Goal: Task Accomplishment & Management: Manage account settings

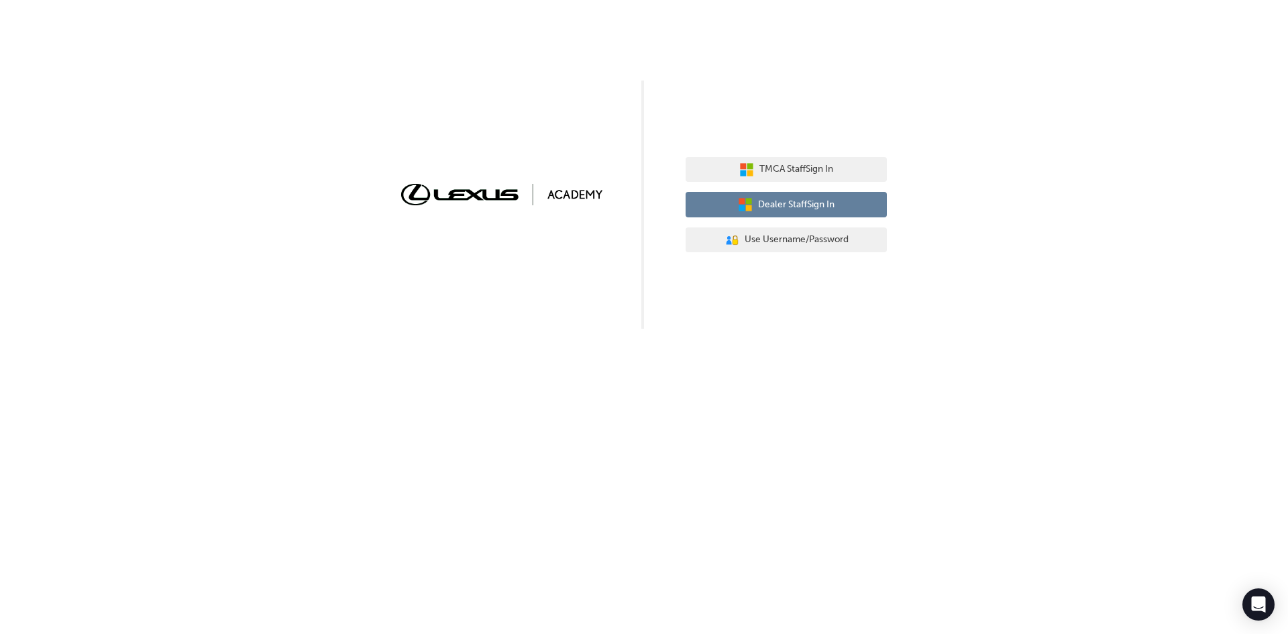
click at [796, 206] on span "Dealer Staff Sign In" at bounding box center [796, 204] width 76 height 15
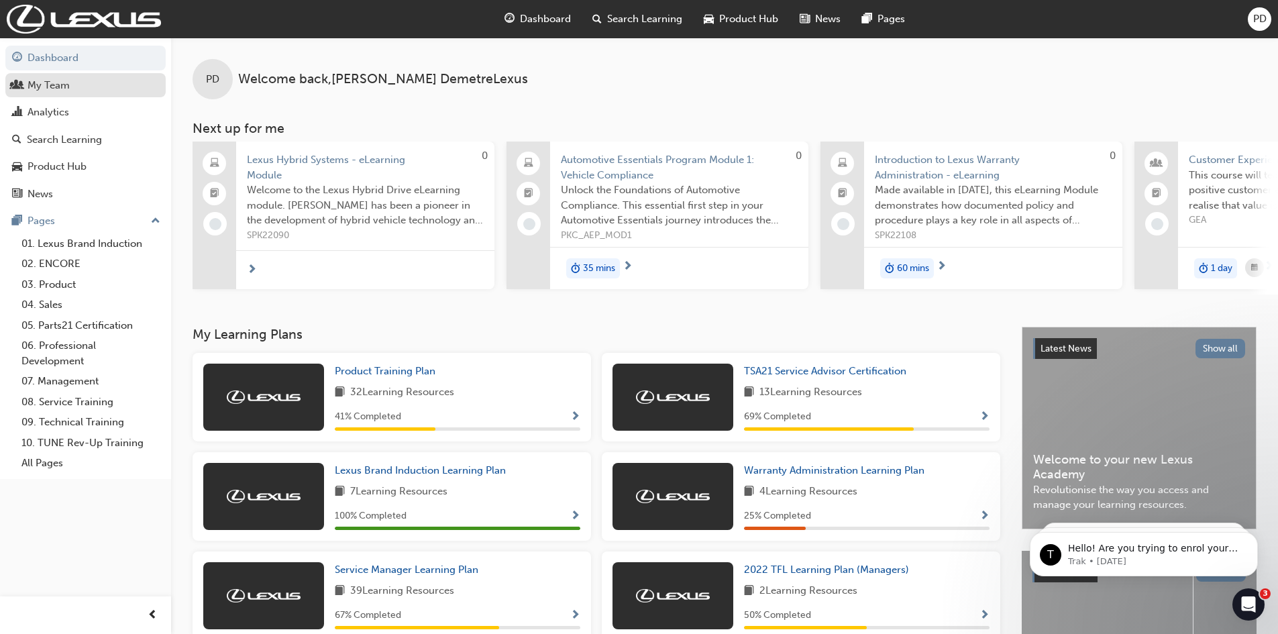
click at [63, 84] on div "My Team" at bounding box center [49, 85] width 42 height 15
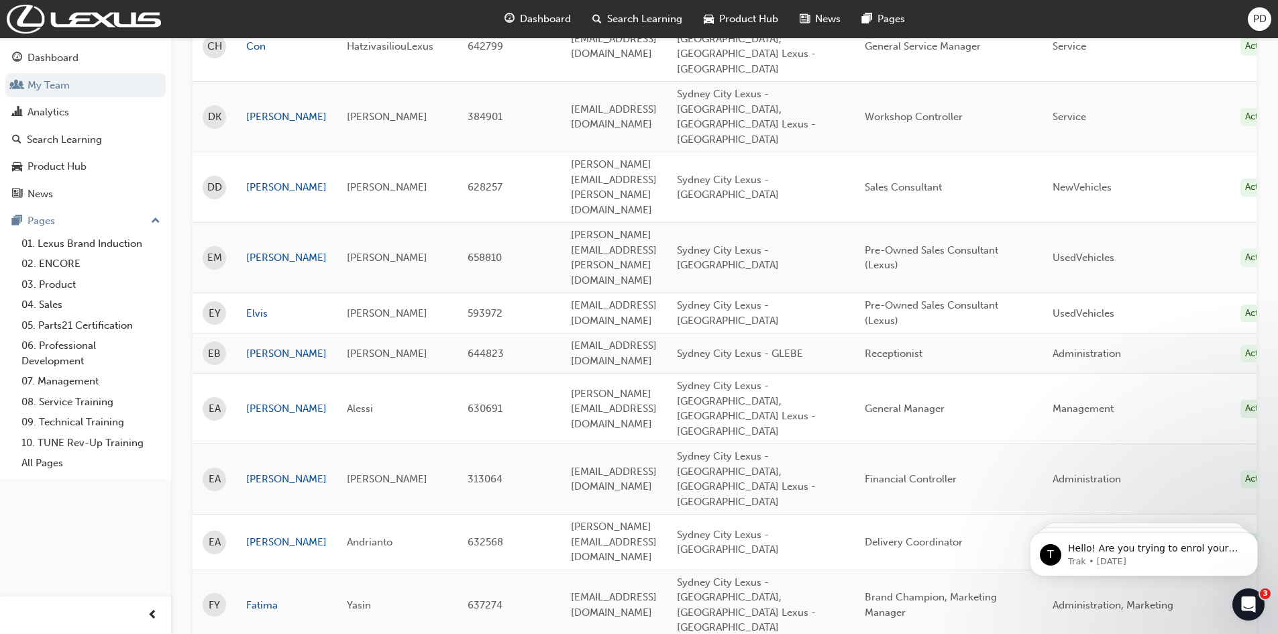
scroll to position [1342, 0]
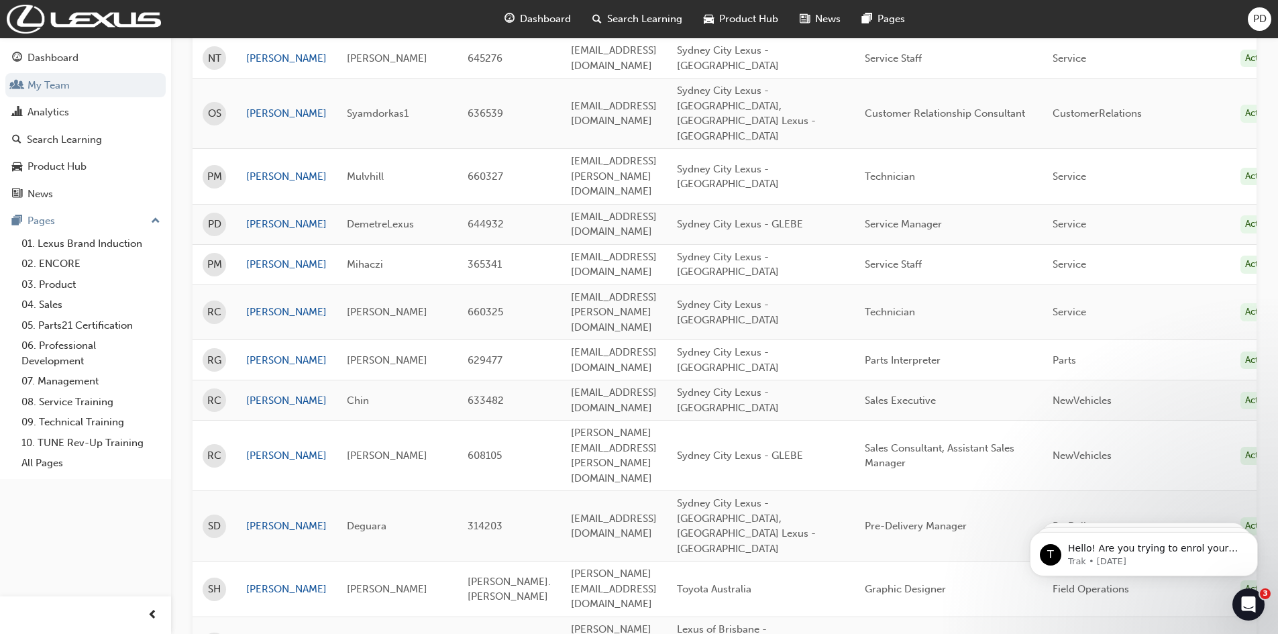
scroll to position [1189, 0]
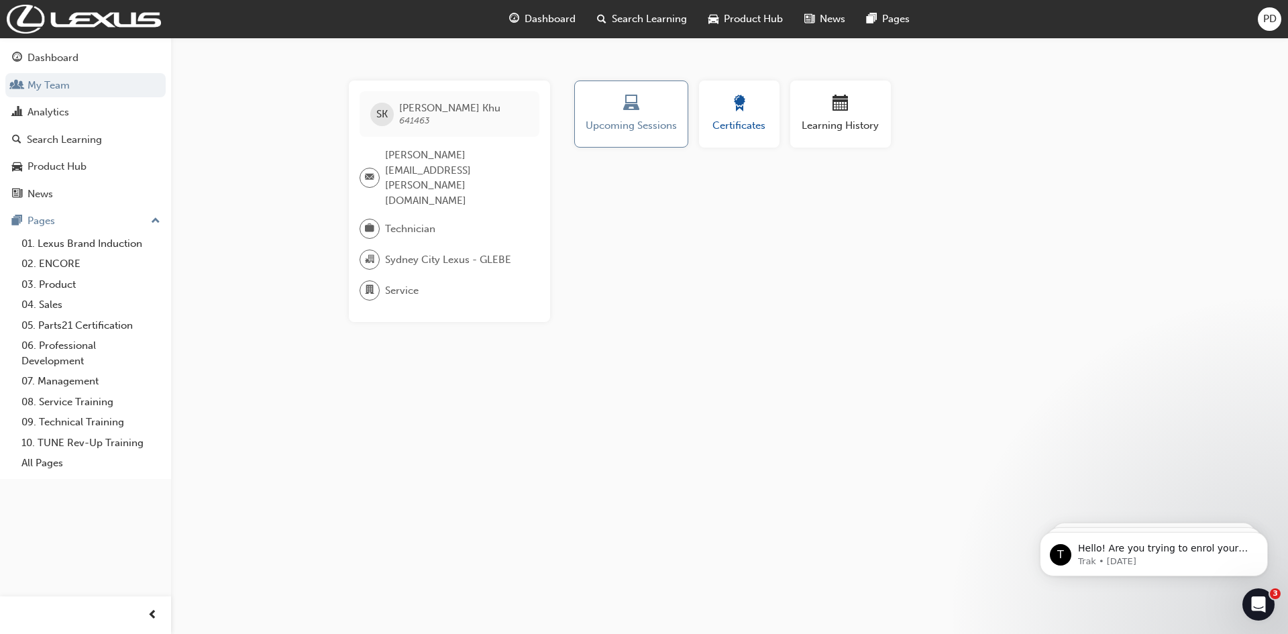
click at [728, 129] on span "Certificates" at bounding box center [739, 125] width 60 height 15
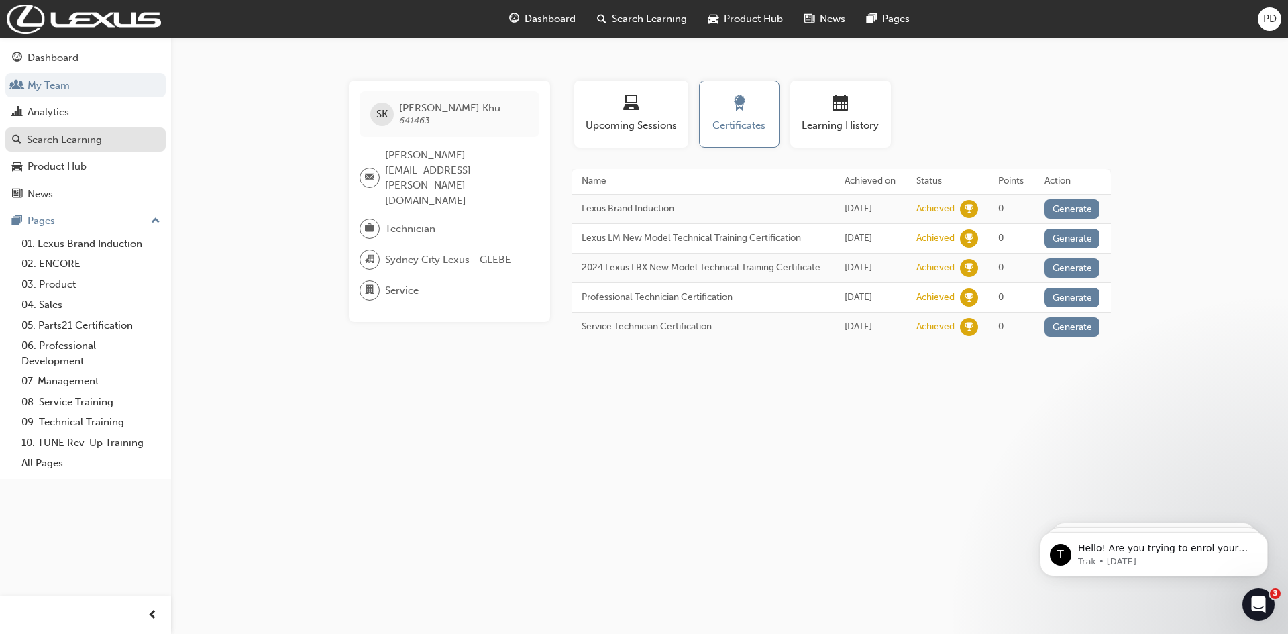
click at [63, 136] on div "Search Learning" at bounding box center [64, 139] width 75 height 15
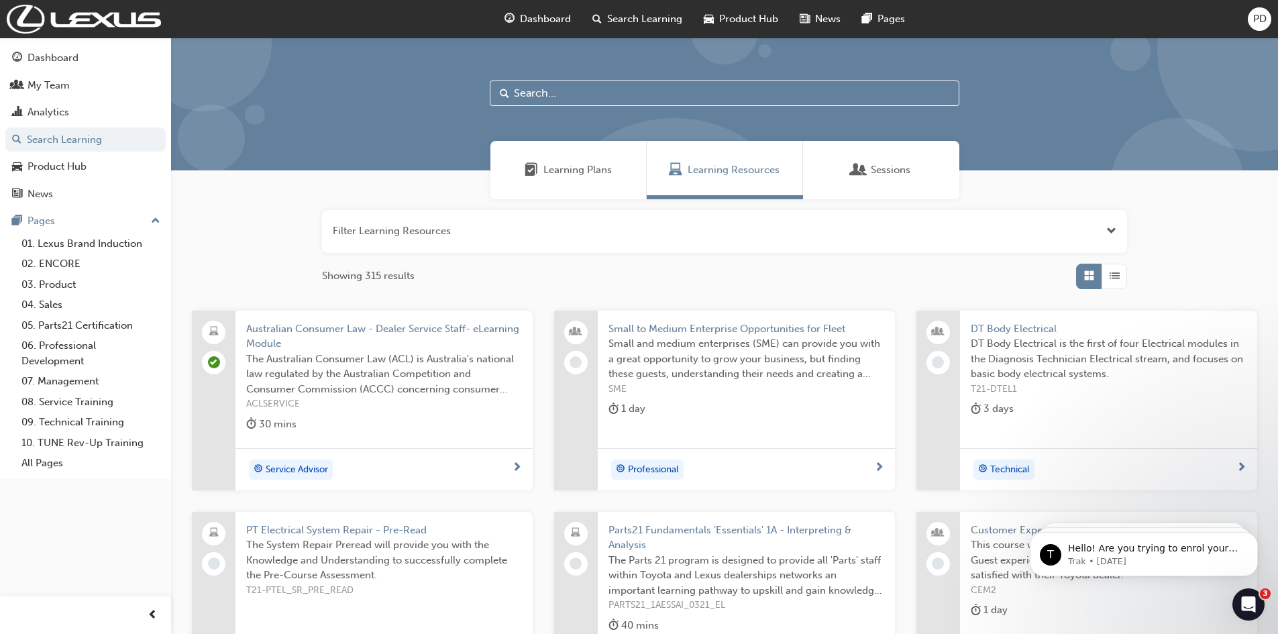
click at [558, 93] on input "text" at bounding box center [725, 92] width 470 height 25
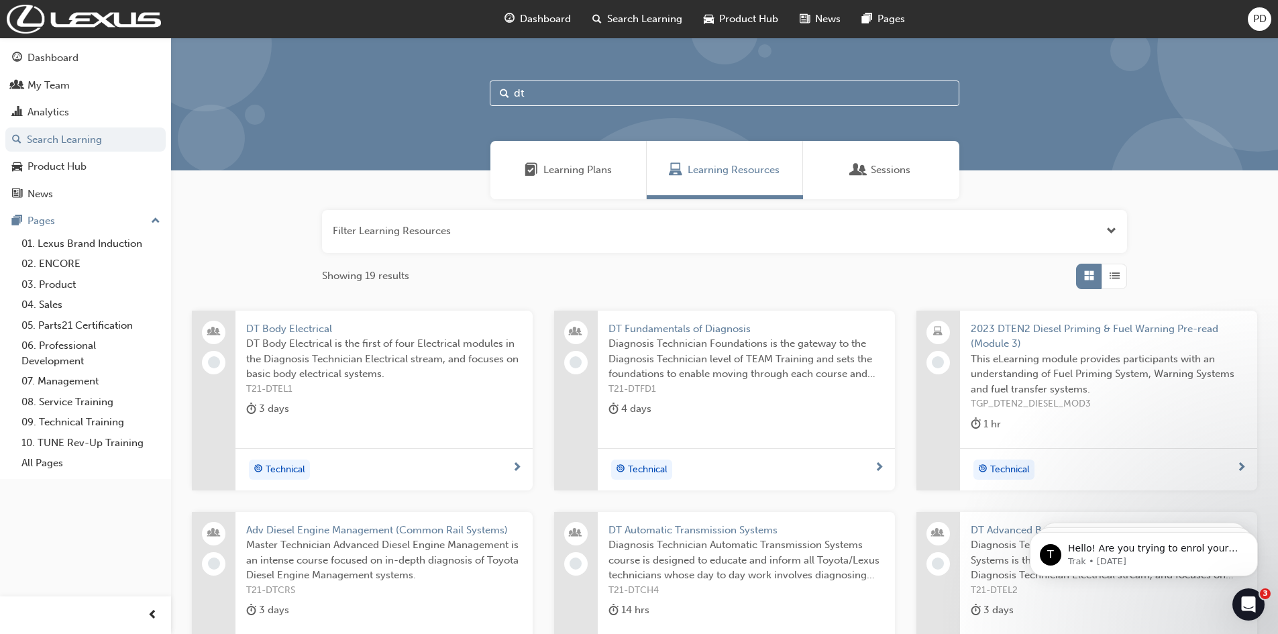
click at [591, 89] on input "dt" at bounding box center [725, 92] width 470 height 25
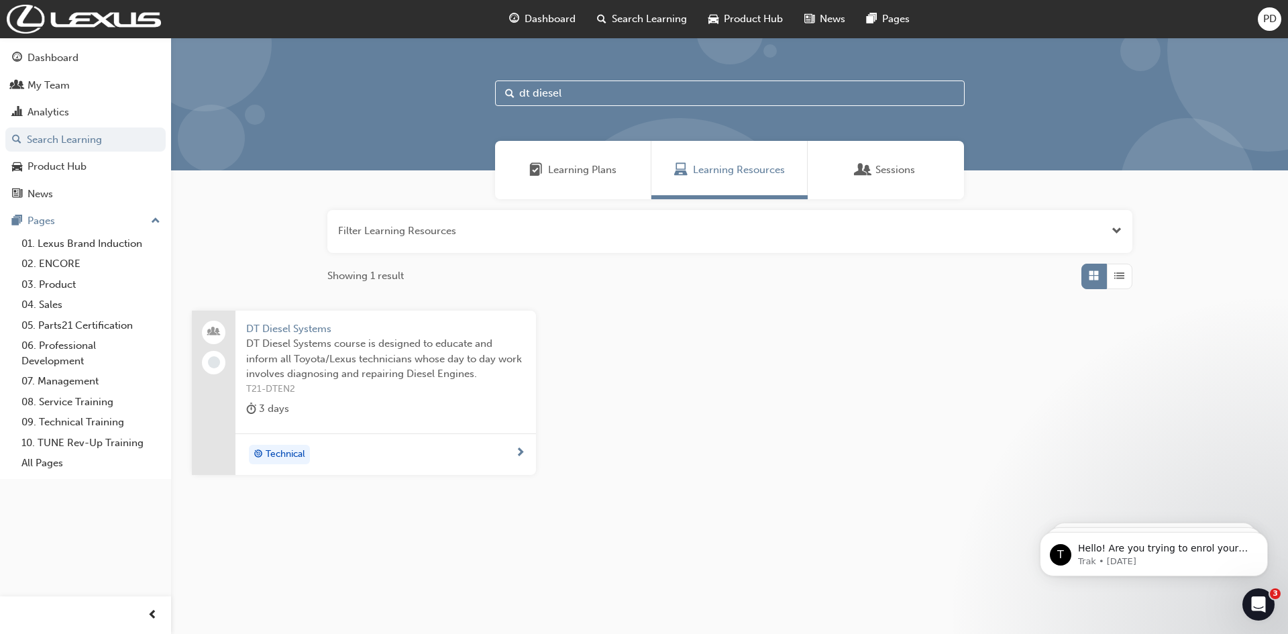
type input "dt diesel"
click at [350, 345] on span "DT Diesel Systems course is designed to educate and inform all Toyota/Lexus tec…" at bounding box center [385, 359] width 279 height 46
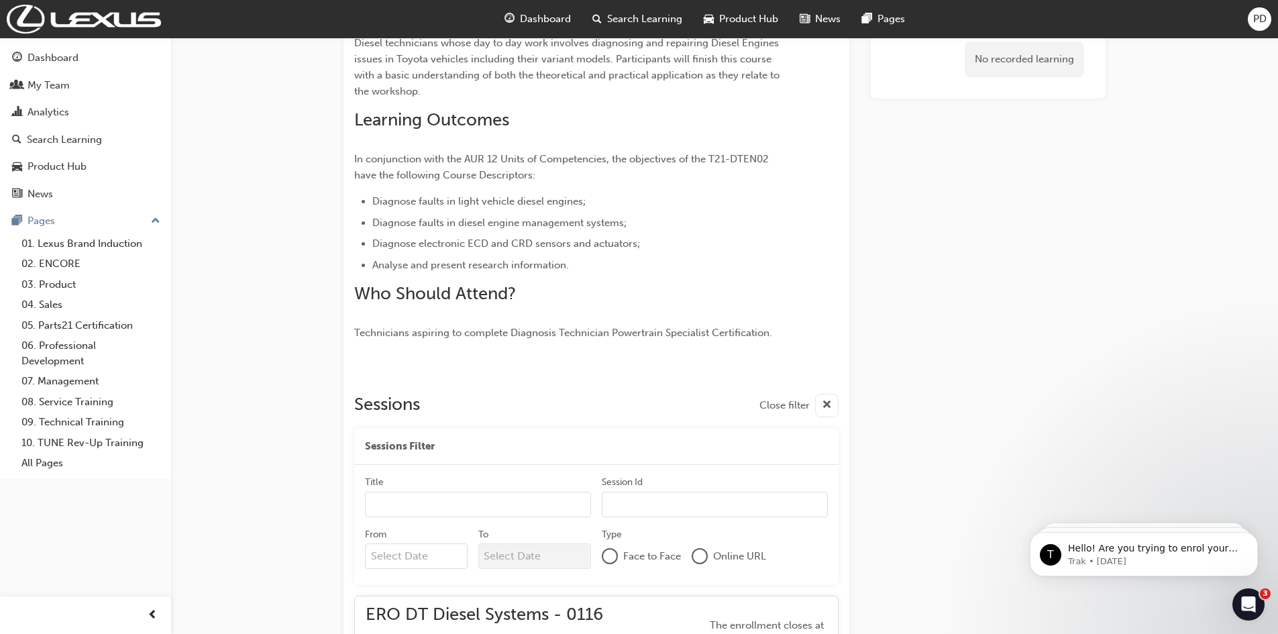
scroll to position [301, 0]
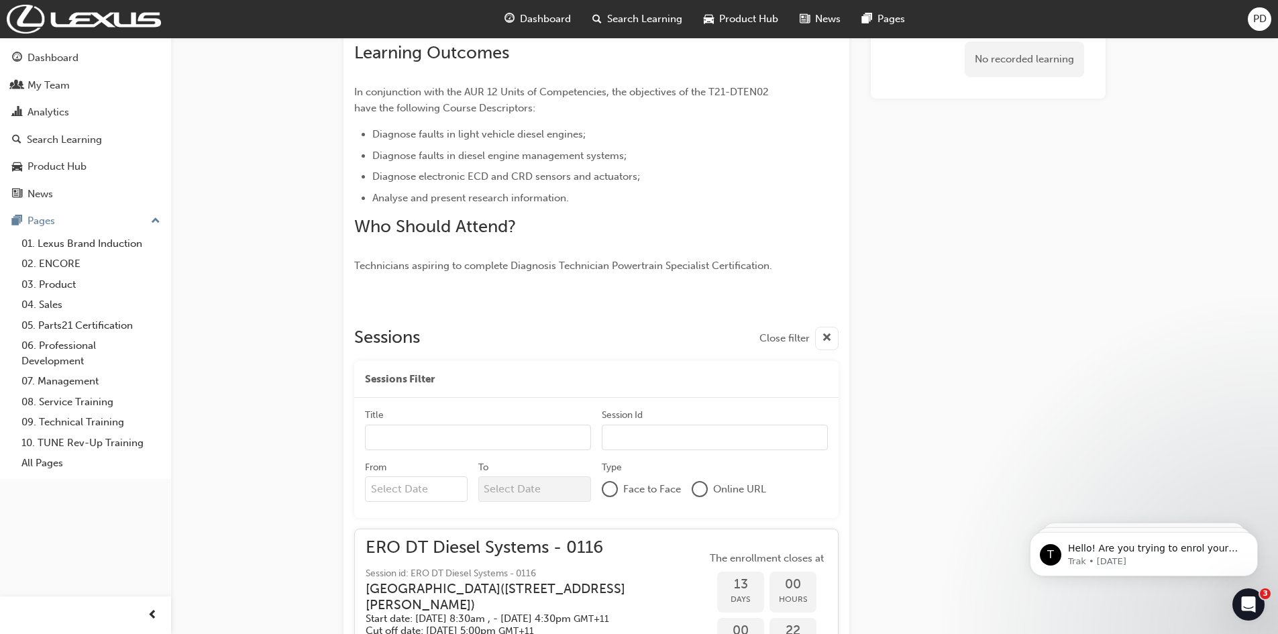
click at [464, 383] on div "Sessions Filter" at bounding box center [596, 380] width 484 height 38
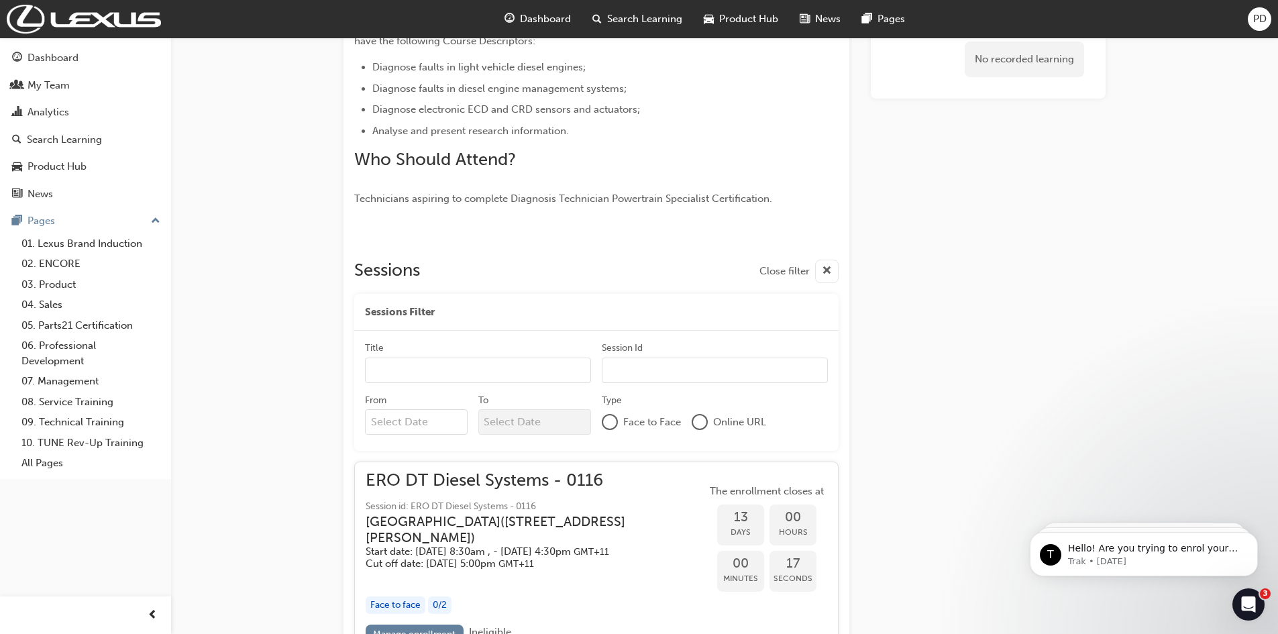
click at [451, 372] on input "Title" at bounding box center [478, 370] width 226 height 25
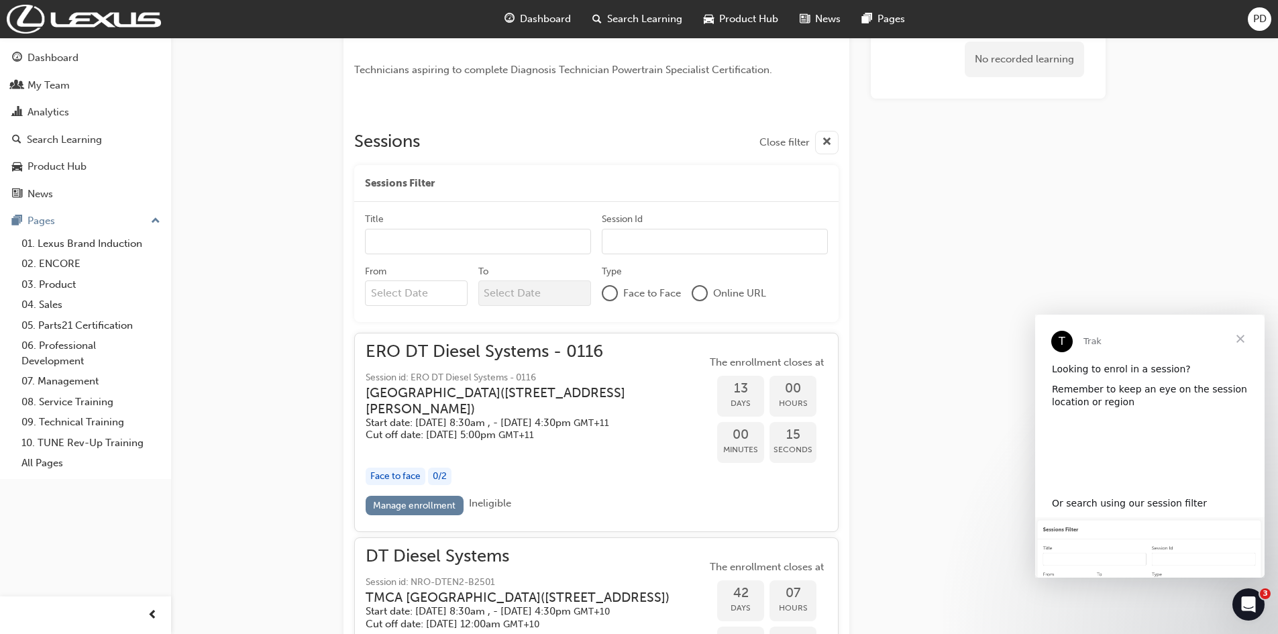
scroll to position [502, 0]
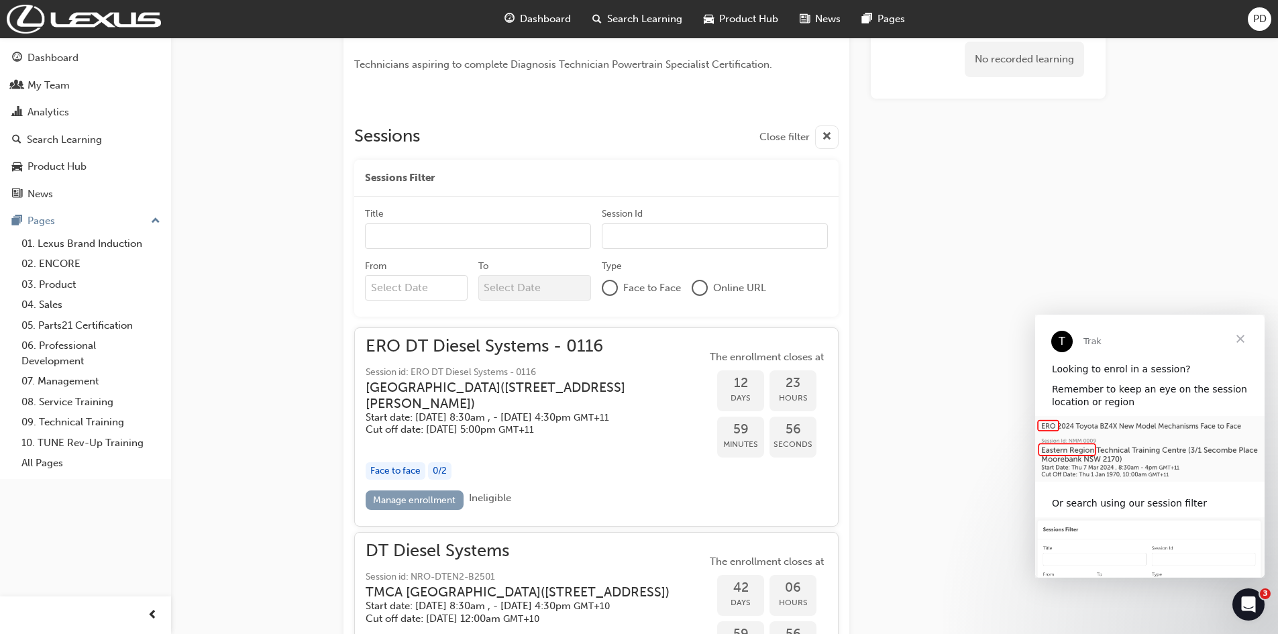
click at [425, 510] on link "Manage enrollment" at bounding box center [415, 499] width 98 height 19
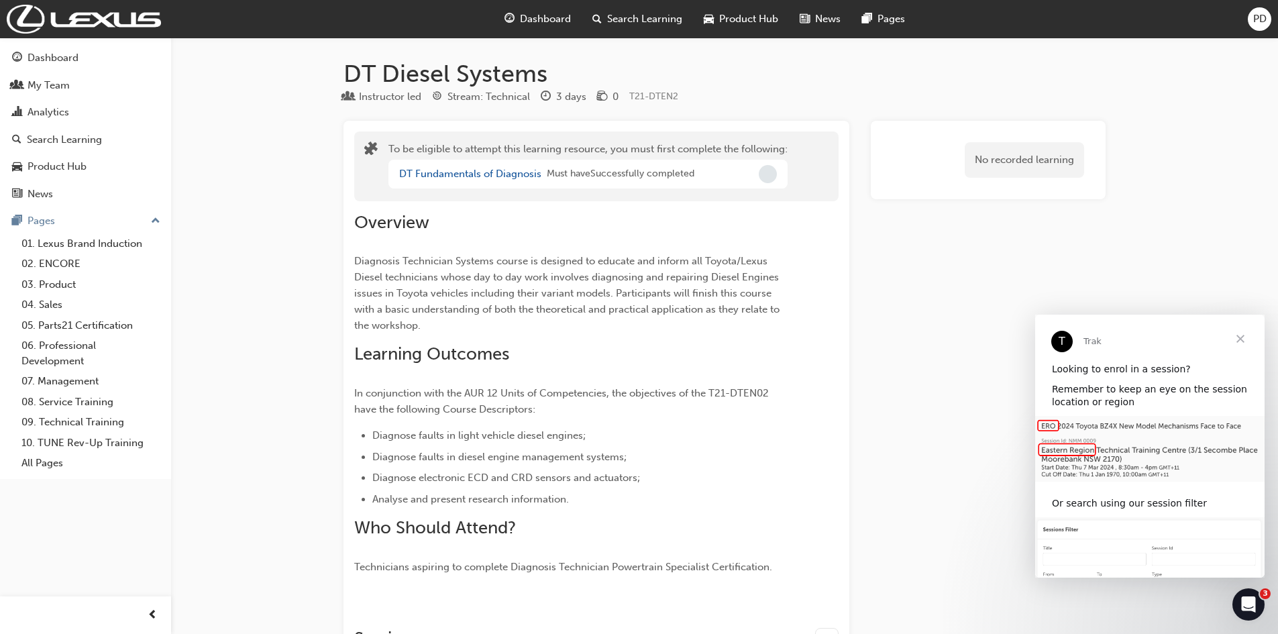
click at [771, 172] on span "Incomplete" at bounding box center [768, 174] width 18 height 18
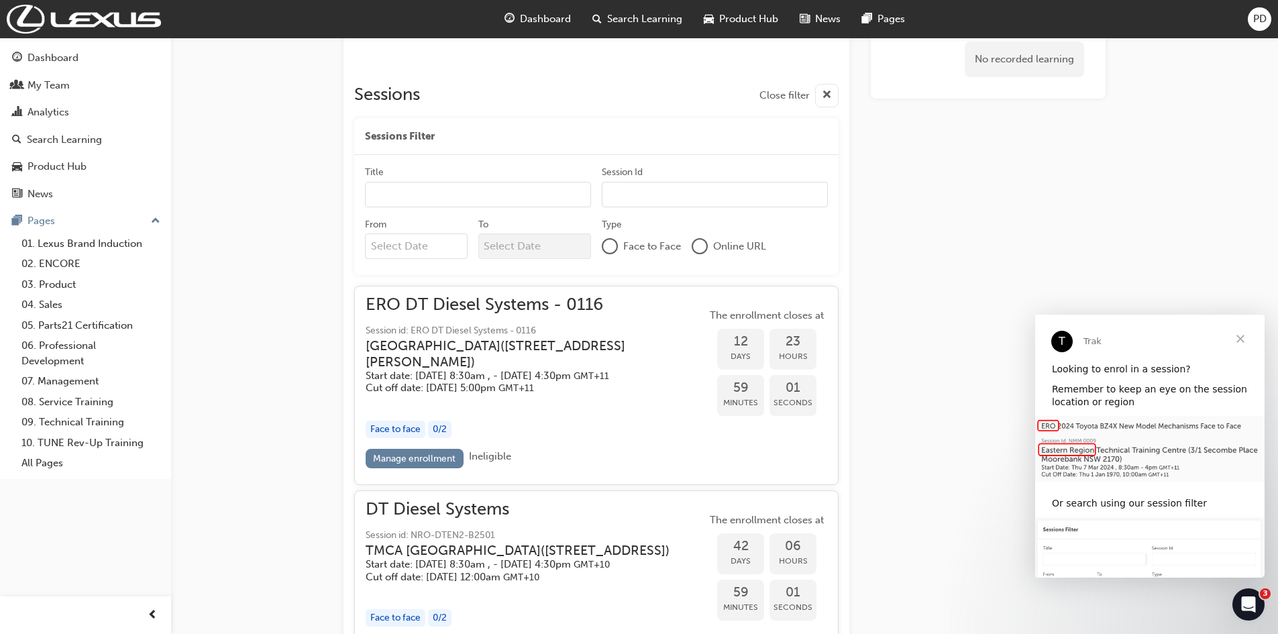
scroll to position [604, 0]
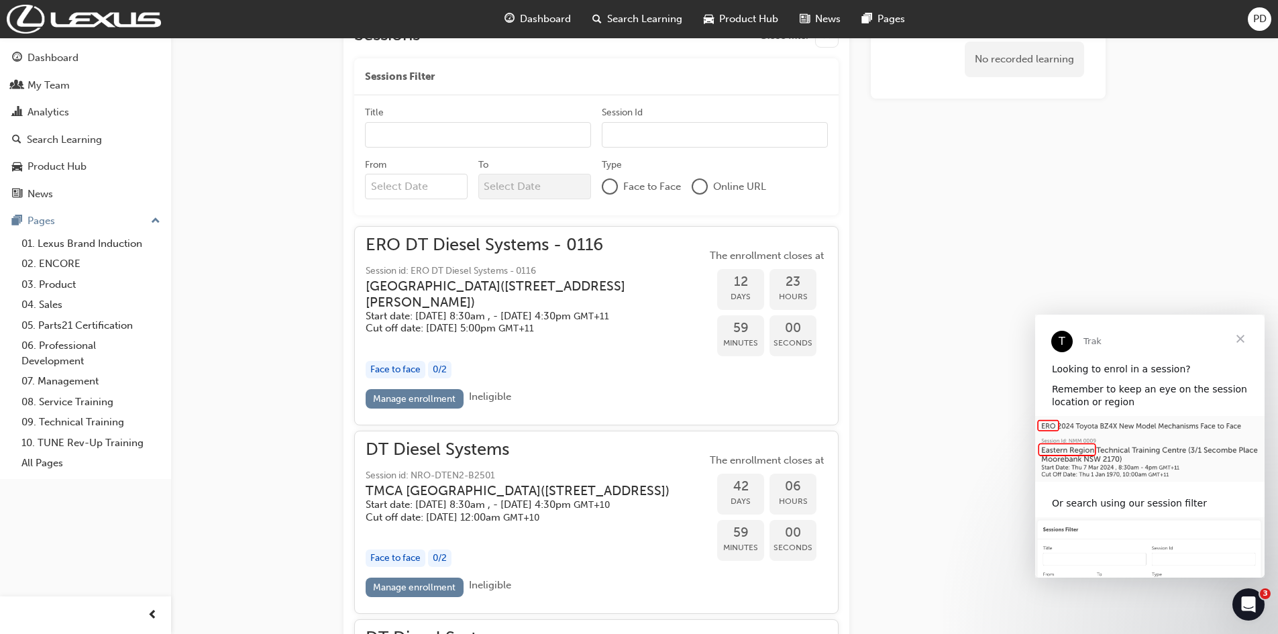
click at [392, 379] on div "Face to face" at bounding box center [396, 370] width 60 height 18
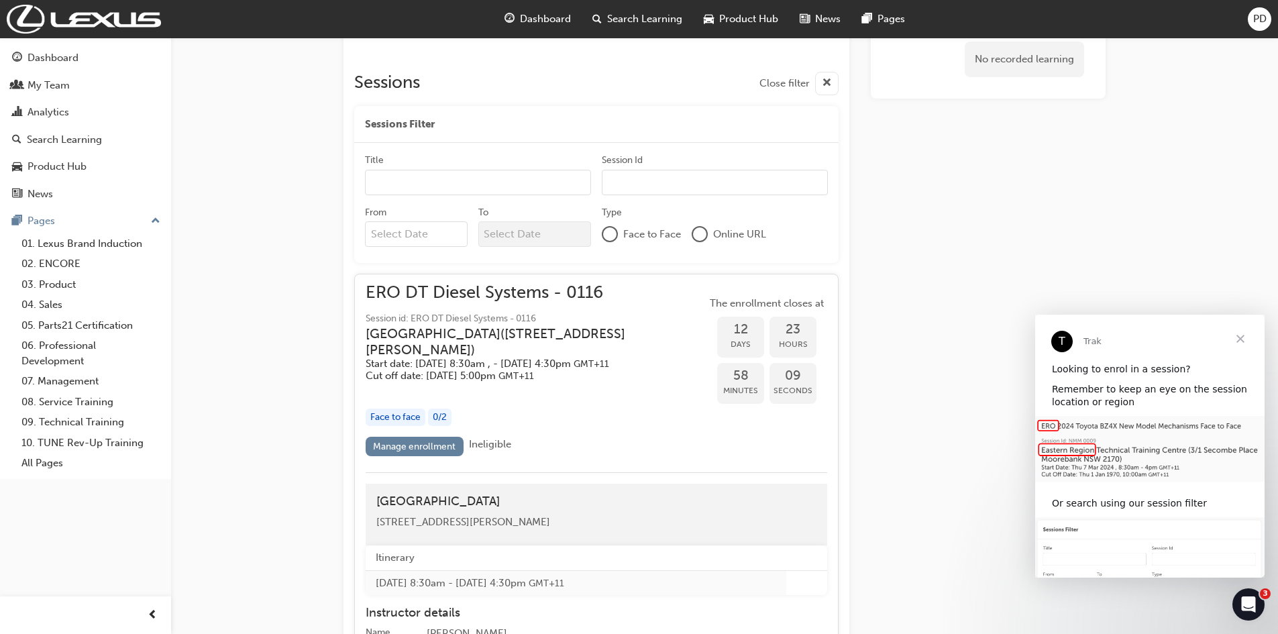
scroll to position [537, 0]
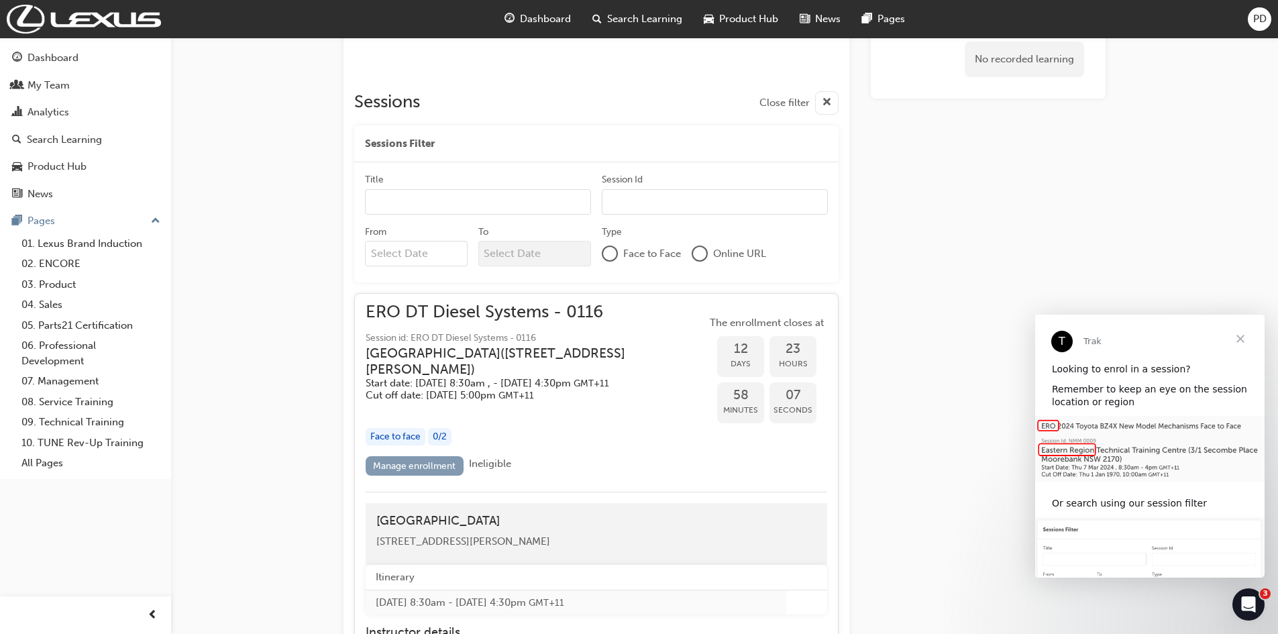
click at [407, 476] on link "Manage enrollment" at bounding box center [415, 465] width 98 height 19
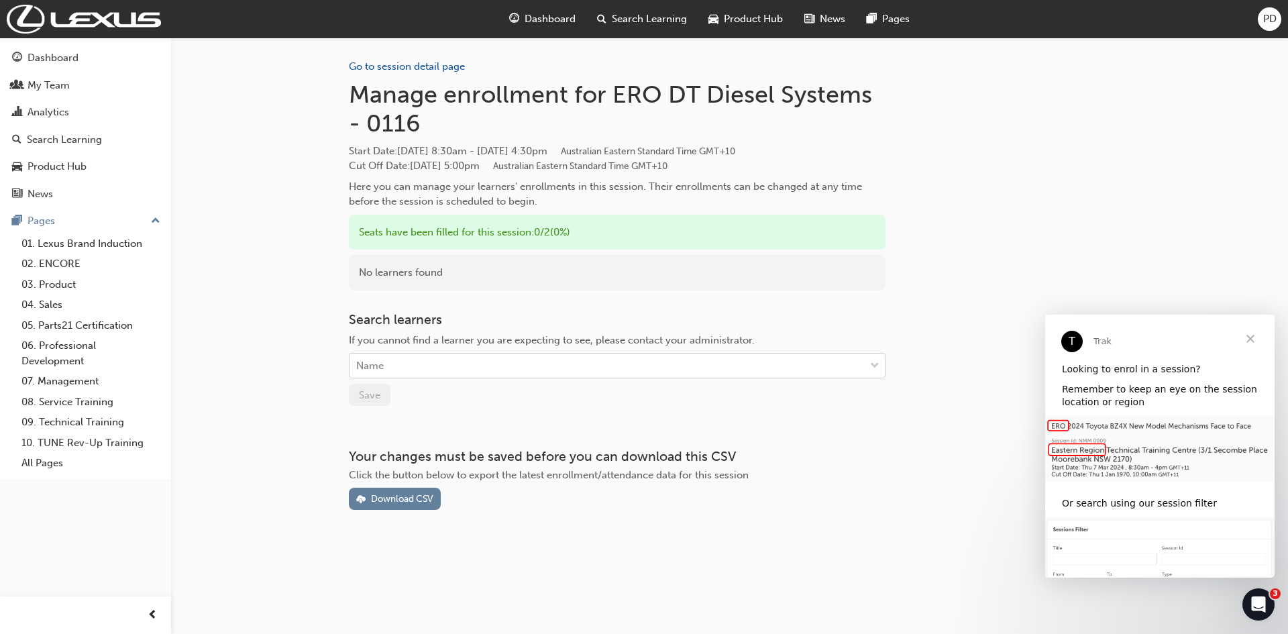
click at [452, 368] on div "Name" at bounding box center [606, 365] width 515 height 23
click at [875, 365] on span "down-icon" at bounding box center [874, 366] width 9 height 17
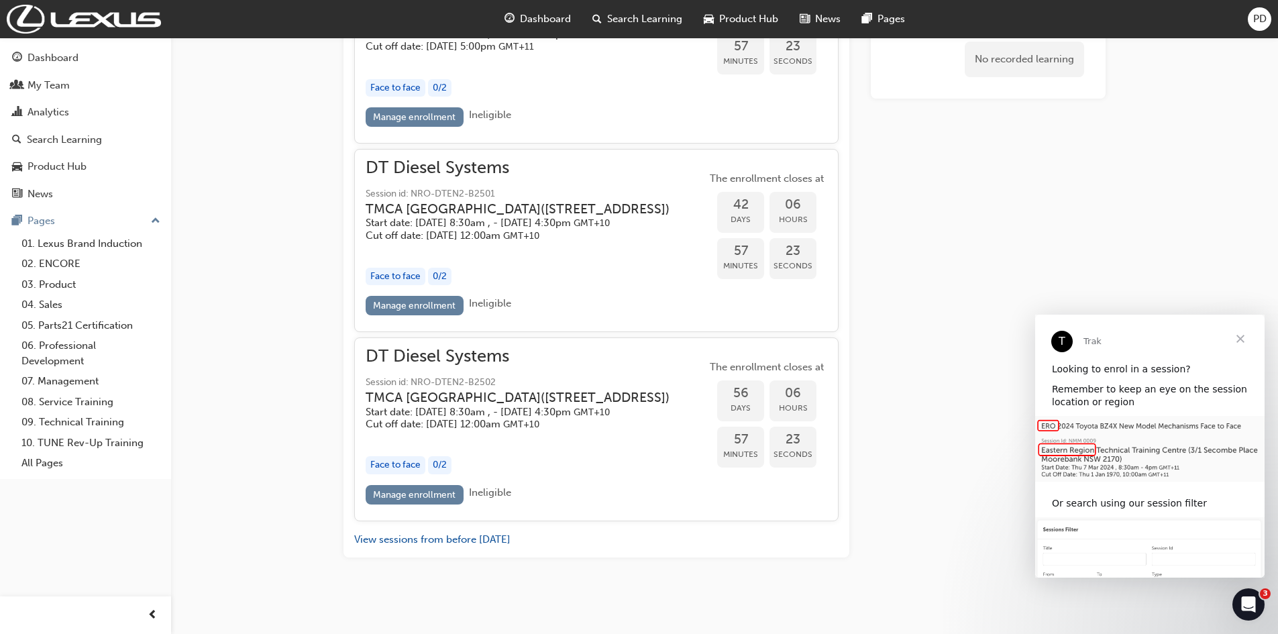
scroll to position [685, 0]
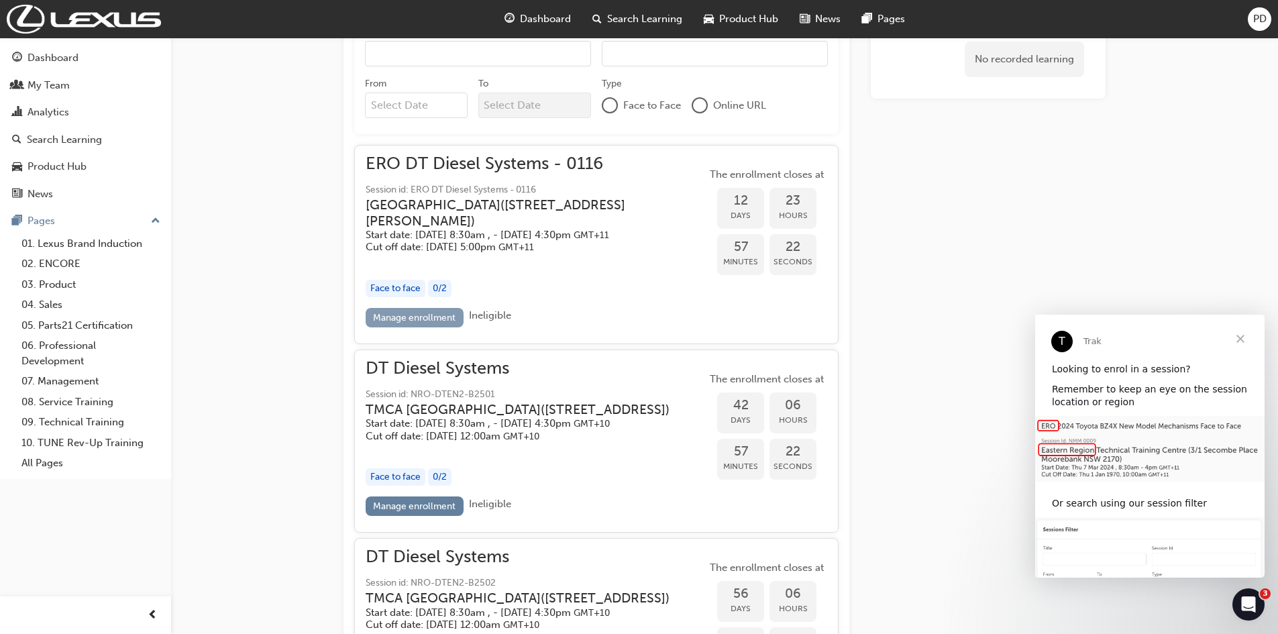
click at [435, 323] on link "Manage enrollment" at bounding box center [415, 317] width 98 height 19
